Goal: Information Seeking & Learning: Find specific page/section

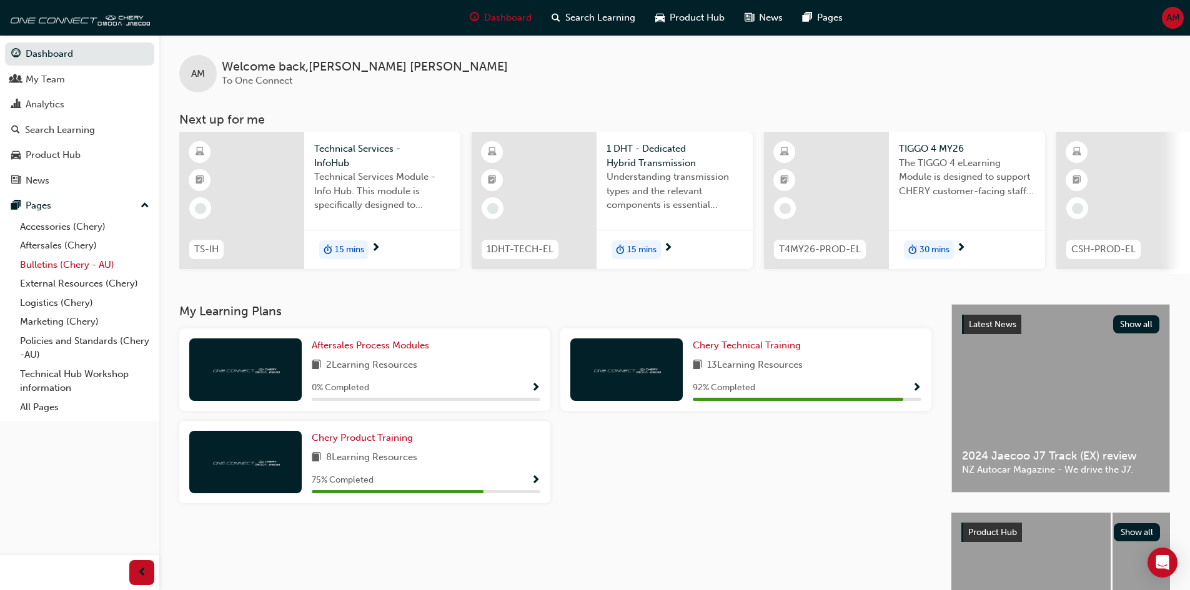
click at [80, 264] on link "Bulletins (Chery - AU)" at bounding box center [84, 264] width 139 height 19
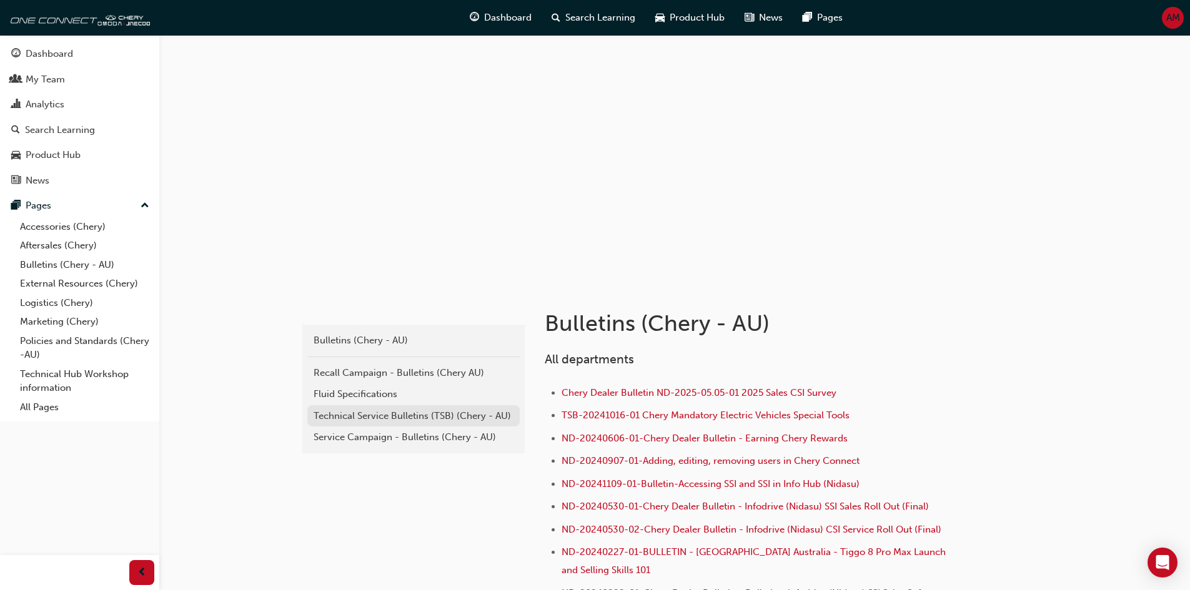
click at [377, 416] on div "Technical Service Bulletins (TSB) (Chery - AU)" at bounding box center [413, 416] width 200 height 14
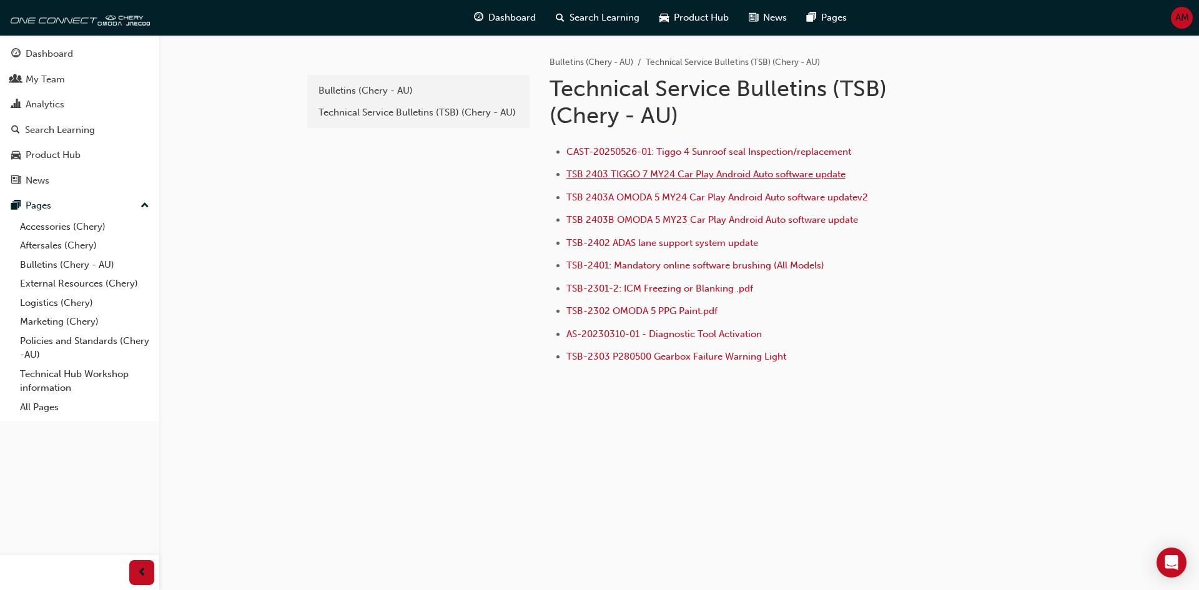
click at [679, 175] on span "TSB 2403 TIGGO 7 MY24 Car Play Android Auto software update" at bounding box center [705, 174] width 279 height 11
